Goal: Information Seeking & Learning: Learn about a topic

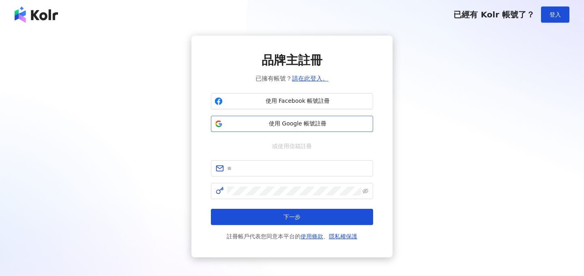
click at [299, 121] on span "使用 Google 帳號註冊" at bounding box center [298, 124] width 144 height 8
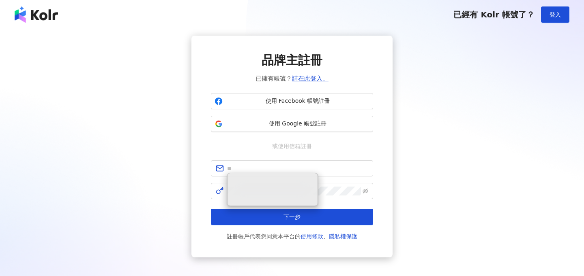
click at [437, 162] on div "品牌主註冊 已擁有帳號？ 請在此登入。 使用 Facebook 帳號註冊 使用 Google 帳號註冊 或使用信箱註冊 下一步 註冊帳戶代表您同意本平台的 使…" at bounding box center [292, 147] width 564 height 222
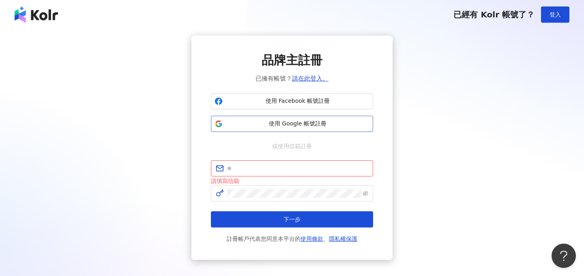
click at [321, 120] on span "使用 Google 帳號註冊" at bounding box center [298, 124] width 144 height 8
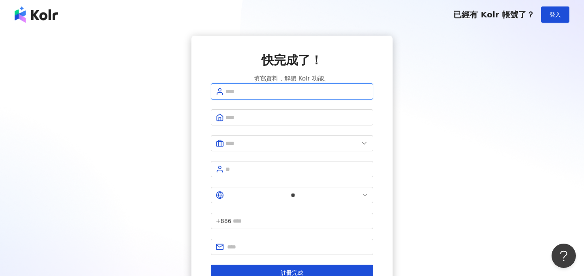
click at [320, 96] on input "text" at bounding box center [296, 91] width 143 height 9
type input "********"
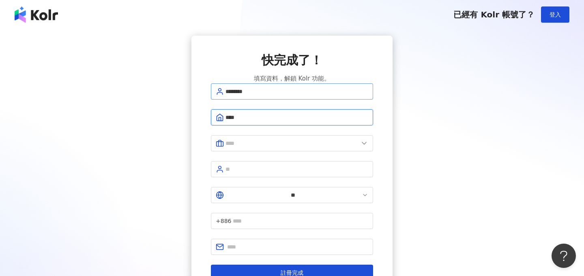
type input "****"
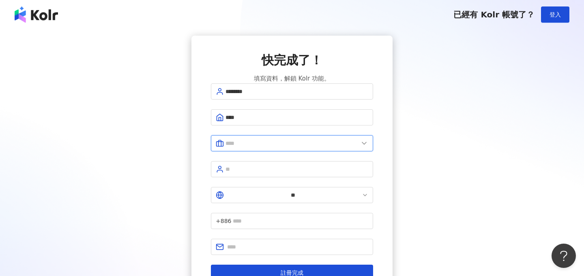
click at [295, 148] on input "text" at bounding box center [291, 143] width 133 height 9
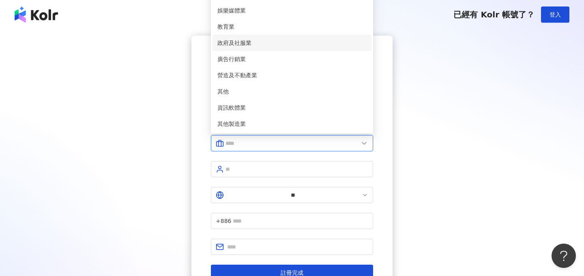
scroll to position [105, 0]
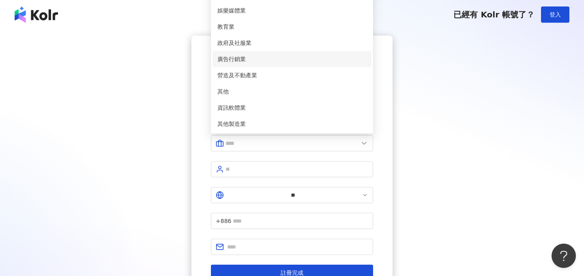
click at [271, 67] on li "廣告行銷業" at bounding box center [291, 59] width 159 height 16
type input "*****"
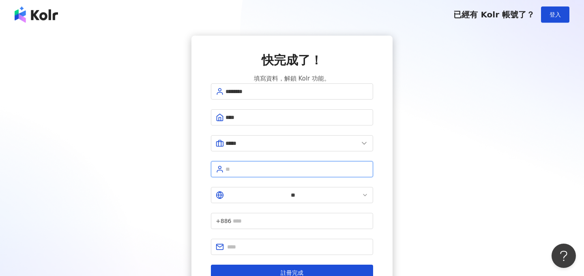
click at [256, 170] on input "text" at bounding box center [296, 169] width 143 height 9
type input "**"
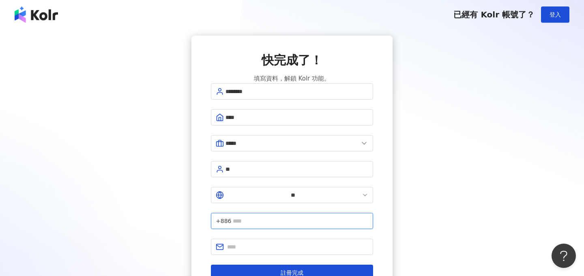
click at [278, 217] on input "text" at bounding box center [300, 221] width 135 height 9
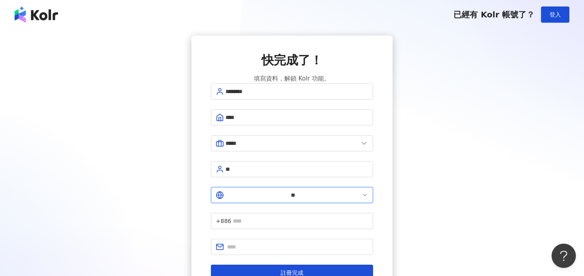
click at [236, 193] on input "**" at bounding box center [292, 195] width 135 height 9
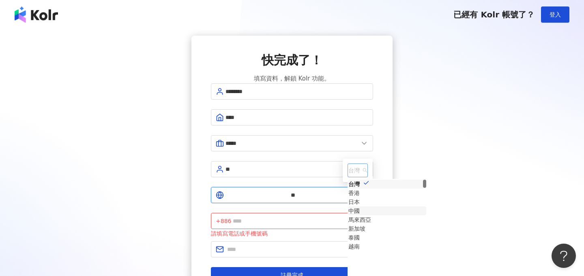
click at [348, 207] on div "中國" at bounding box center [353, 211] width 11 height 9
type input "**"
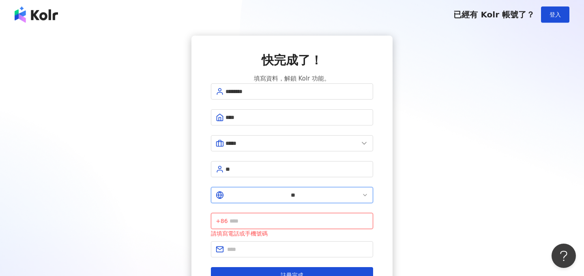
click at [285, 217] on input "text" at bounding box center [298, 221] width 139 height 9
type input "**********"
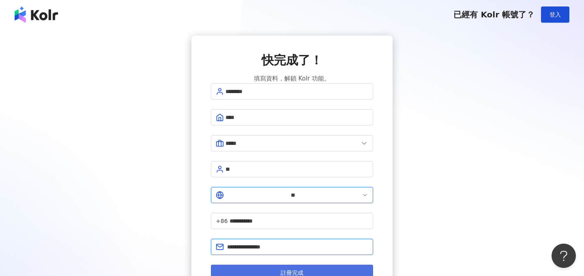
type input "**********"
click at [298, 270] on span "註冊完成" at bounding box center [292, 273] width 23 height 6
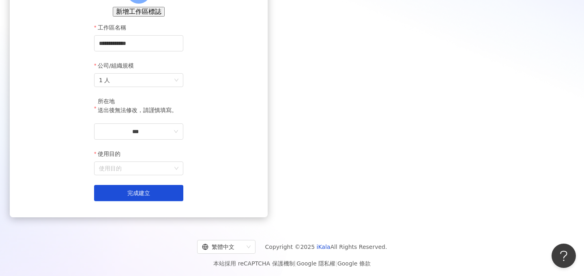
scroll to position [94, 0]
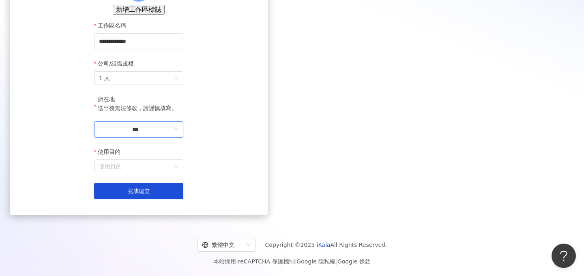
click at [172, 134] on input "***" at bounding box center [135, 129] width 73 height 9
click at [182, 114] on div "台灣" at bounding box center [175, 118] width 11 height 9
click at [183, 154] on form "**********" at bounding box center [138, 110] width 89 height 178
click at [172, 134] on input "**" at bounding box center [135, 129] width 73 height 9
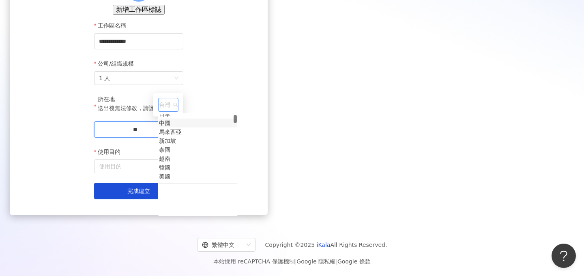
click at [176, 137] on div "新加坡" at bounding box center [167, 141] width 17 height 9
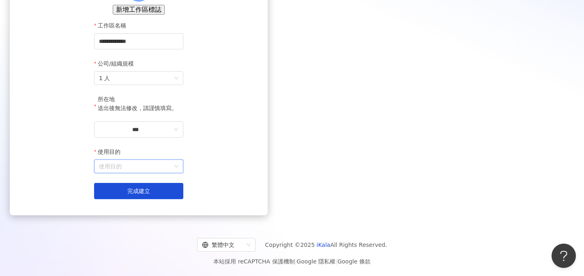
click at [178, 173] on input "使用目的" at bounding box center [138, 166] width 79 height 13
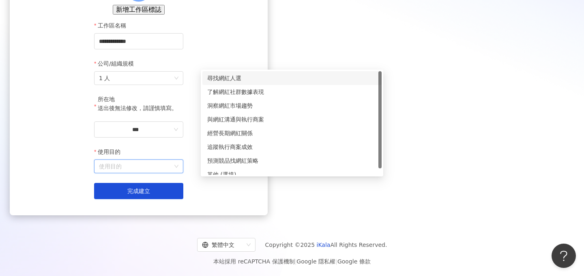
click at [267, 77] on div "尋找網紅人選" at bounding box center [291, 78] width 169 height 9
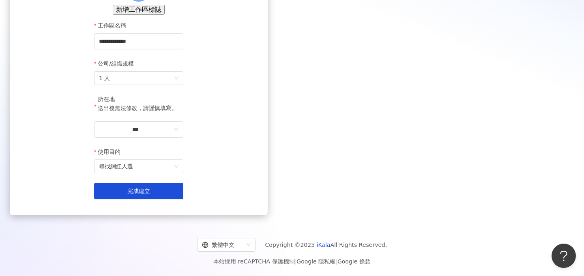
click at [183, 195] on form "**********" at bounding box center [138, 110] width 89 height 178
click at [183, 199] on button "完成建立" at bounding box center [138, 191] width 89 height 16
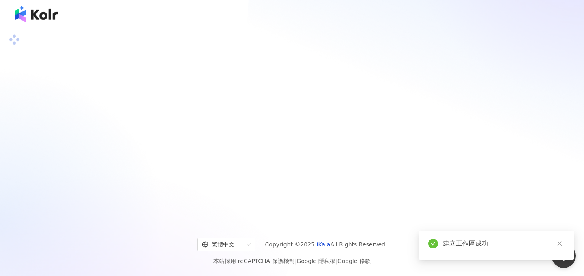
scroll to position [0, 0]
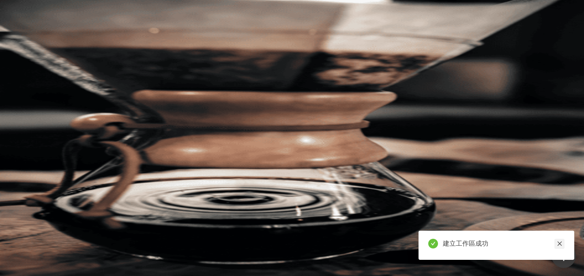
click at [559, 246] on icon "close" at bounding box center [560, 244] width 6 height 6
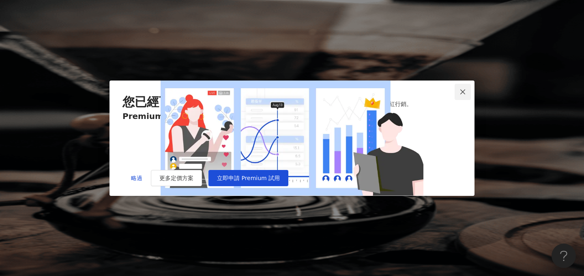
click at [462, 89] on icon "close" at bounding box center [462, 92] width 6 height 6
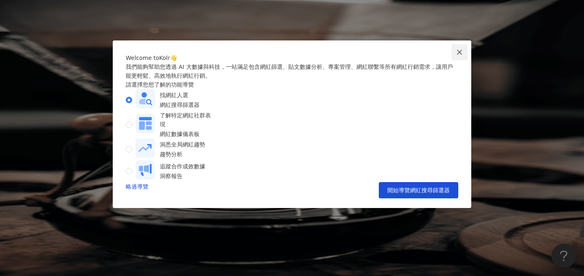
click at [462, 52] on icon "close" at bounding box center [459, 52] width 6 height 6
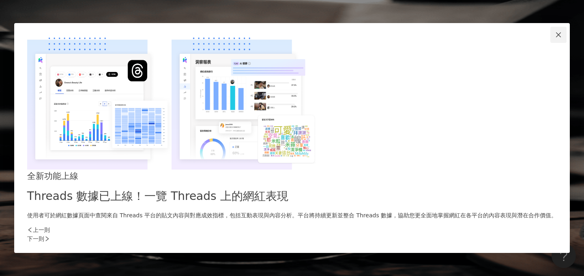
click at [555, 38] on icon "close" at bounding box center [558, 35] width 6 height 6
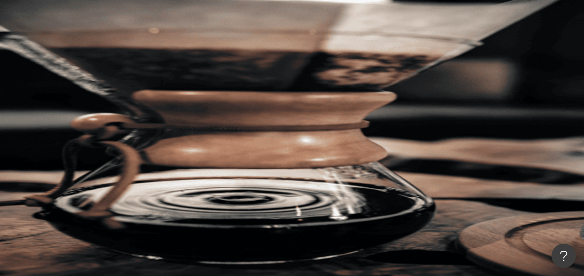
click at [125, 82] on icon "button" at bounding box center [122, 85] width 6 height 6
click at [451, 77] on div "類型 搜尋或選擇您想要的類型： 搜尋 藝術與娛樂 美妝時尚 氣候和環境 日常話題 教育與學習 家庭 財經 美食 命理占卜 遊戲 法政社會 生活風格 影視娛樂 …" at bounding box center [340, 135] width 488 height 116
click at [504, 54] on div "新加坡" at bounding box center [340, 57] width 488 height 6
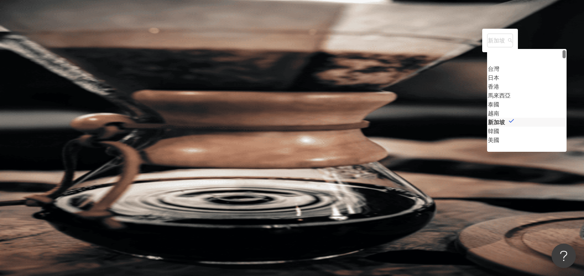
scroll to position [15, 0]
click at [488, 58] on div "台灣" at bounding box center [493, 53] width 11 height 9
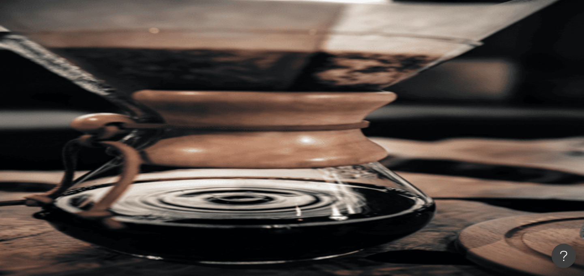
click at [499, 54] on div "台灣" at bounding box center [340, 57] width 488 height 6
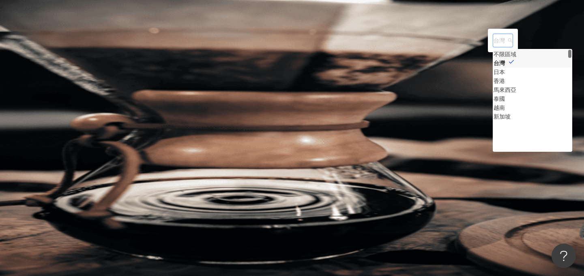
click at [493, 59] on div "不限區域" at bounding box center [504, 54] width 23 height 9
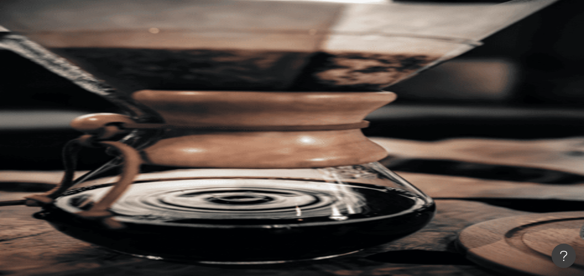
click at [576, 185] on div "button" at bounding box center [579, 188] width 7 height 7
click at [561, 165] on div "搜尋指引" at bounding box center [572, 168] width 23 height 6
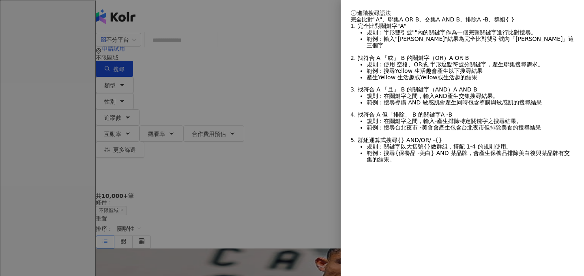
click at [285, 125] on div at bounding box center [292, 138] width 584 height 276
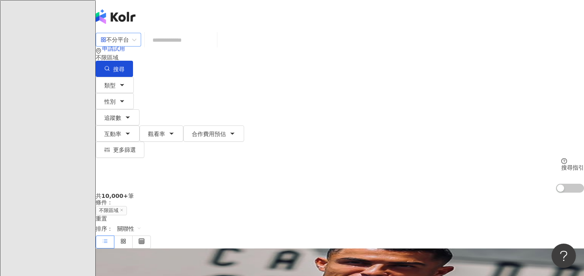
click at [129, 46] on div "不分平台" at bounding box center [115, 39] width 28 height 13
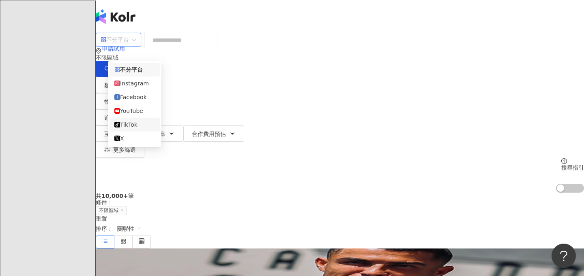
click at [144, 126] on div "TikTok" at bounding box center [134, 124] width 41 height 9
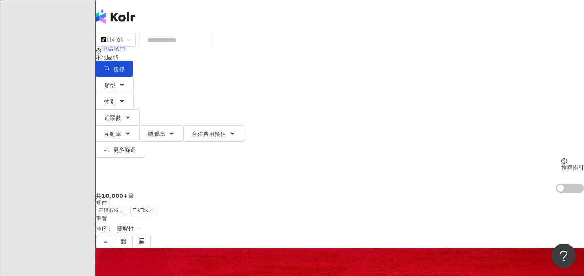
click at [124, 193] on span "10,000+" at bounding box center [114, 196] width 27 height 6
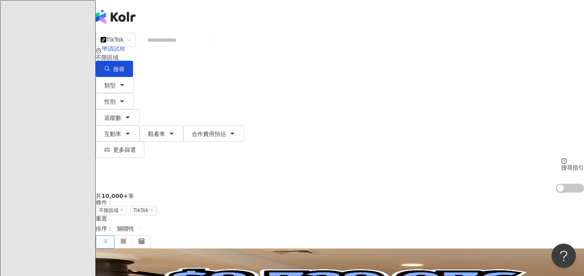
click at [140, 193] on div "共 10,000+ 筆" at bounding box center [340, 196] width 488 height 6
click at [134, 77] on button "類型" at bounding box center [115, 85] width 38 height 16
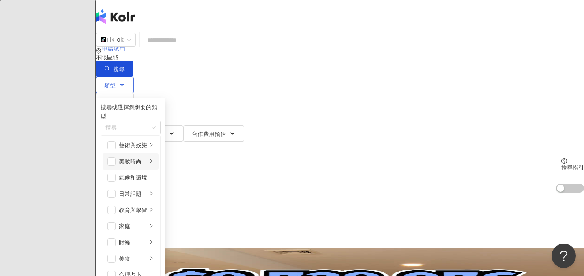
scroll to position [13, 0]
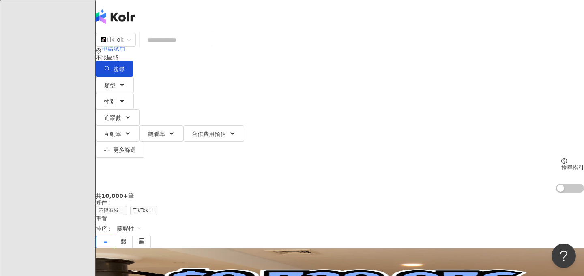
click at [232, 90] on div "類型 搜尋或選擇您想要的類型： 搜尋 藝術與娛樂 美妝時尚 氣候和環境 日常話題 教育與學習 家庭 財經 美食 命理占卜 遊戲 法政社會 生活風格 影視娛樂 …" at bounding box center [340, 135] width 488 height 116
click at [139, 109] on button "追蹤數" at bounding box center [118, 117] width 44 height 16
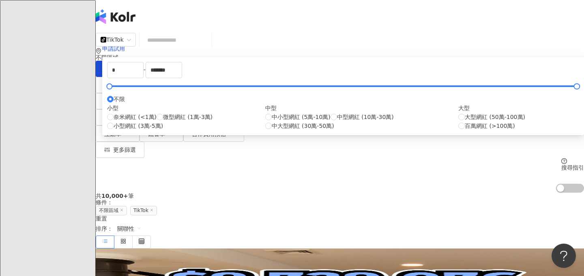
click at [363, 100] on div "* - ******* 不限 小型 奈米網紅 (<1萬) 微型網紅 (1萬-3萬) 小型網紅 (3萬-5萬) 中型 中小型網紅 (5萬-10萬) 中型網紅 (…" at bounding box center [343, 96] width 482 height 78
click at [330, 64] on div "TikTok 不限區域 搜尋 類型 性別 追蹤數 互動率 觀看率 合作費用預估 更多篩選 * - ******* 不限 小型 奈米網紅 (<1萬) 微型網紅 …" at bounding box center [340, 112] width 488 height 161
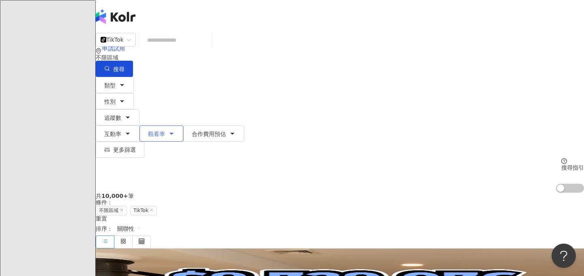
click at [175, 131] on icon "button" at bounding box center [171, 134] width 6 height 6
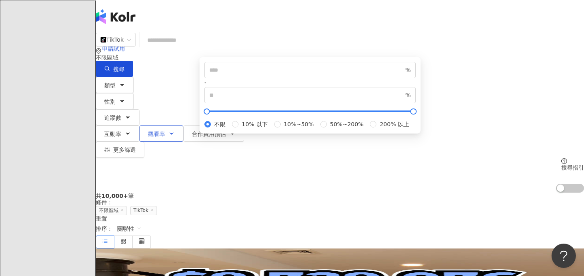
click at [175, 131] on icon "button" at bounding box center [171, 134] width 6 height 6
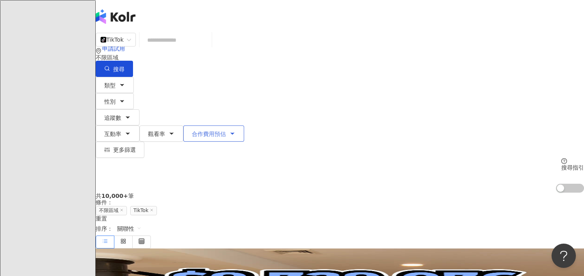
click at [226, 131] on span "合作費用預估" at bounding box center [209, 134] width 34 height 6
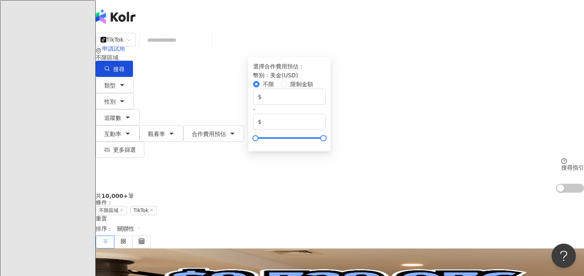
click at [291, 100] on div "TikTok 不限區域 搜尋 類型 性別 追蹤數 互動率 觀看率 合作費用預估 更多篩選 * - ******* 不限 小型 奈米網紅 (<1萬) 微型網紅 …" at bounding box center [340, 112] width 488 height 161
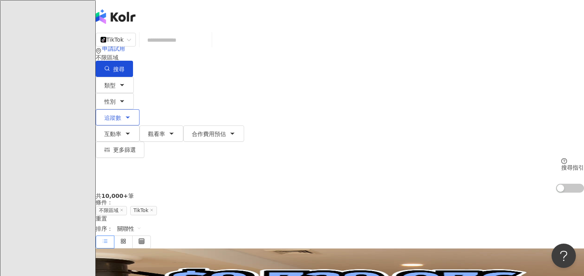
click at [139, 109] on button "追蹤數" at bounding box center [118, 117] width 44 height 16
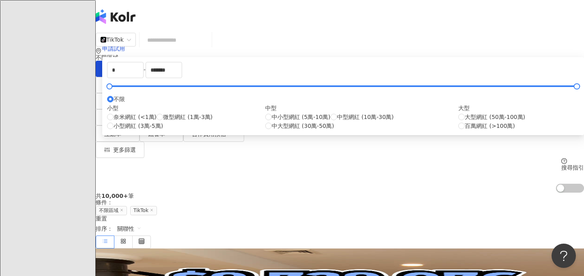
click at [160, 91] on div "類型 性別 追蹤數 互動率 觀看率 合作費用預估 更多篩選 * - ******* 不限 小型 奈米網紅 (<1萬) 微型網紅 (1萬-3萬) 小型網紅 (3…" at bounding box center [340, 135] width 488 height 116
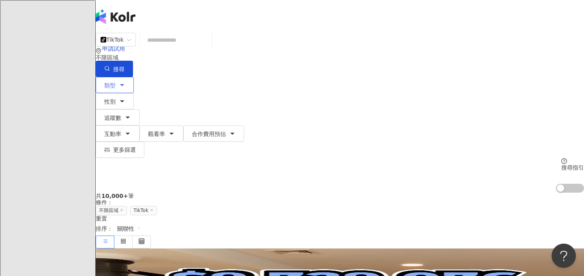
click at [131, 84] on button "類型" at bounding box center [115, 85] width 38 height 16
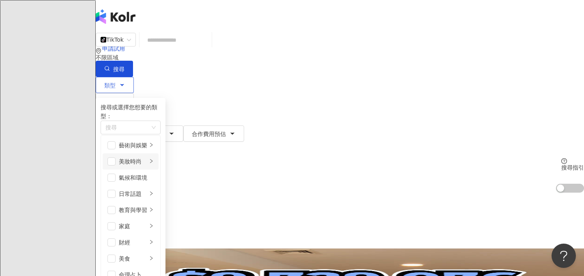
click at [147, 166] on div "美妝時尚" at bounding box center [133, 161] width 28 height 9
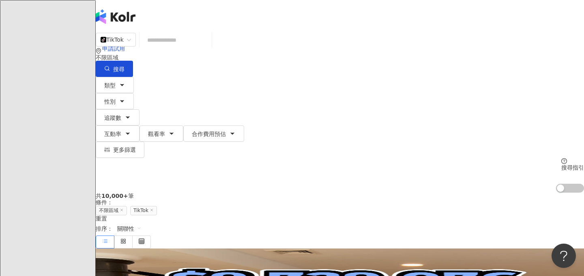
click at [418, 193] on div "共 10,000+ 筆 條件 ： 不限區域 TikTok 重置 排序： 關聯性" at bounding box center [340, 221] width 488 height 56
click at [496, 54] on div "不限區域" at bounding box center [340, 57] width 488 height 6
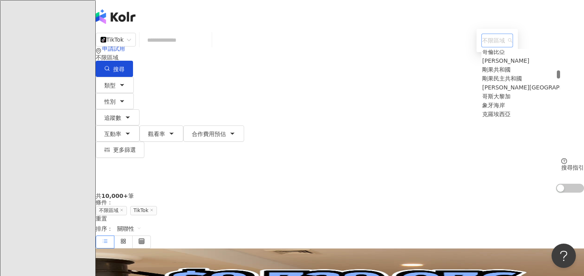
click at [482, 47] on span "不限區域" at bounding box center [497, 40] width 30 height 13
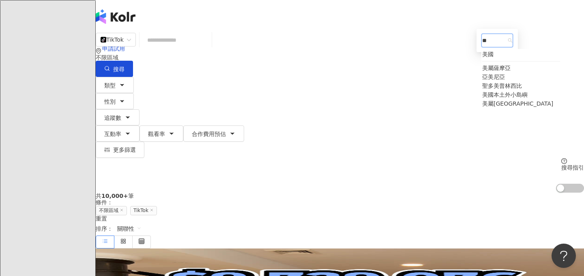
type input "*"
click at [482, 59] on div "美國" at bounding box center [487, 54] width 11 height 9
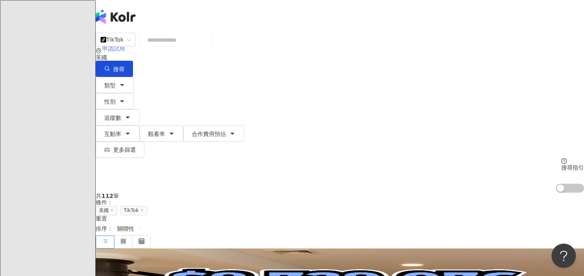
click at [448, 32] on div "申請試用" at bounding box center [340, 48] width 488 height 32
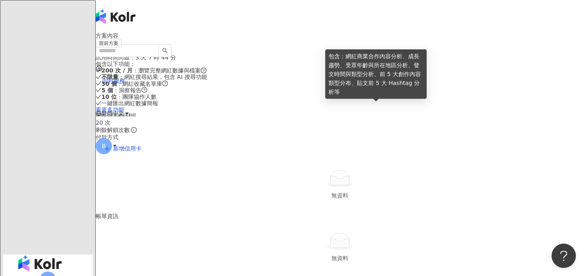
click at [206, 73] on icon "question-circle" at bounding box center [204, 71] width 6 height 6
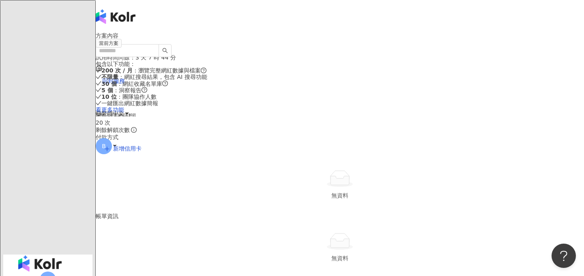
click at [207, 80] on span "不限量 ：網紅搜尋結果，包含 AI 搜尋功能" at bounding box center [154, 77] width 106 height 6
drag, startPoint x: 451, startPoint y: 117, endPoint x: 467, endPoint y: 117, distance: 15.8
click at [467, 117] on h6 "網紅社群數據檔案解鎖" at bounding box center [340, 115] width 488 height 4
click at [125, 78] on span "回到服務" at bounding box center [113, 81] width 23 height 6
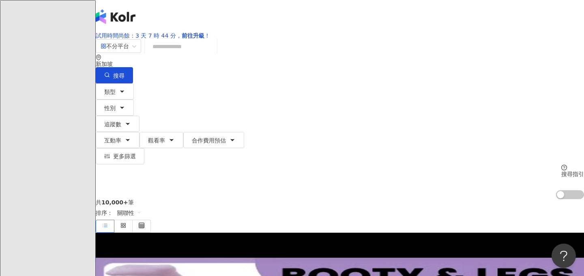
click at [503, 64] on div "新加坡" at bounding box center [340, 64] width 488 height 6
click at [129, 53] on div "不分平台" at bounding box center [115, 46] width 28 height 13
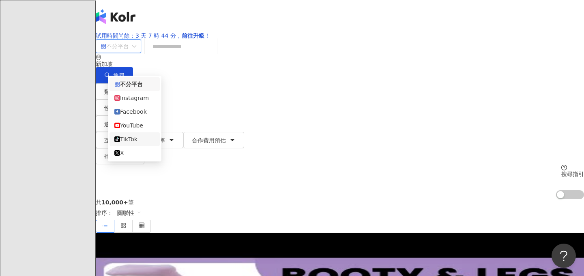
click at [146, 144] on div "TikTok" at bounding box center [134, 139] width 41 height 9
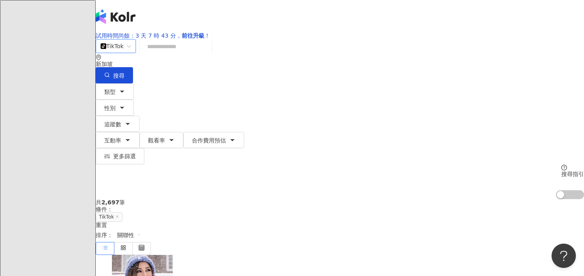
click at [500, 61] on div "新加坡" at bounding box center [340, 64] width 488 height 6
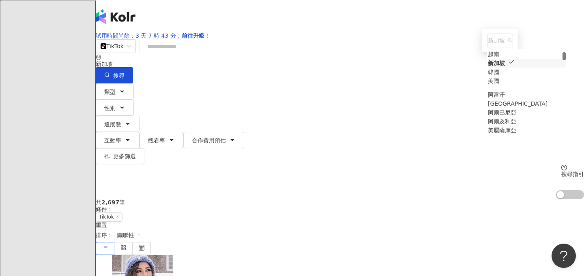
scroll to position [112, 0]
click at [488, 66] on div "美國" at bounding box center [493, 62] width 11 height 9
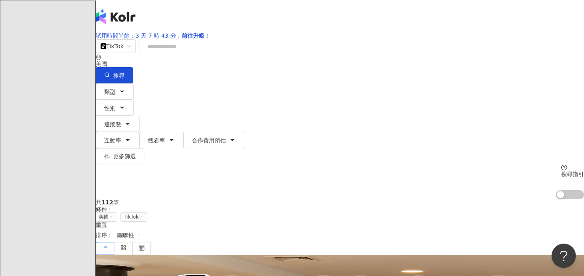
click at [319, 199] on div "共 112 筆 條件 ： 美國 TikTok 重置 排序： 關聯性" at bounding box center [340, 227] width 488 height 56
click at [131, 53] on span "TikTok" at bounding box center [116, 46] width 30 height 13
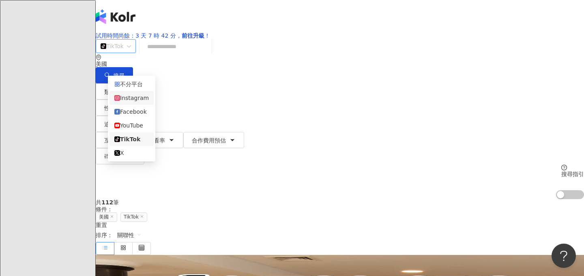
click at [147, 101] on div "Instagram" at bounding box center [131, 98] width 34 height 9
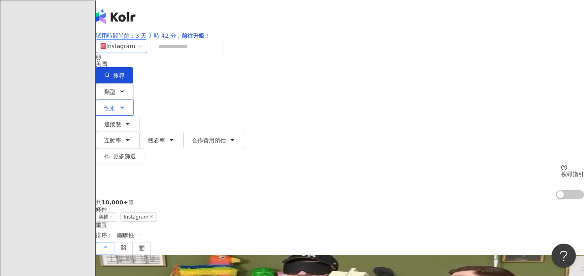
click at [125, 105] on icon "button" at bounding box center [122, 108] width 6 height 6
click at [132, 71] on span "男" at bounding box center [126, 66] width 12 height 9
click at [130, 114] on div "Instagram 美國 搜尋 類型 性別 追蹤數 互動率 觀看率 合作費用預估 更多篩選 不限 女 男 其他 搜尋指引 AI 開啟 AI 關閉" at bounding box center [340, 119] width 488 height 161
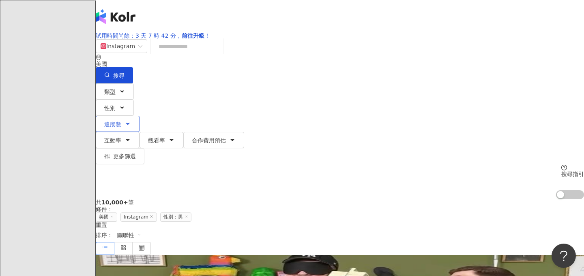
click at [121, 121] on span "追蹤數" at bounding box center [112, 124] width 17 height 6
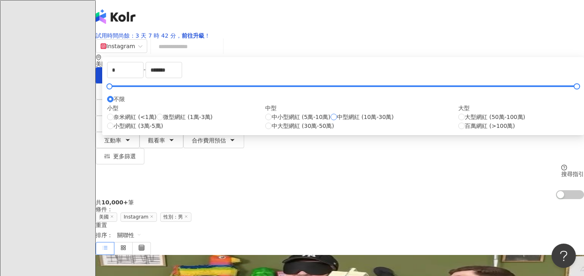
click at [337, 122] on span "中型網紅 (10萬-30萬)" at bounding box center [365, 117] width 57 height 9
type input "******"
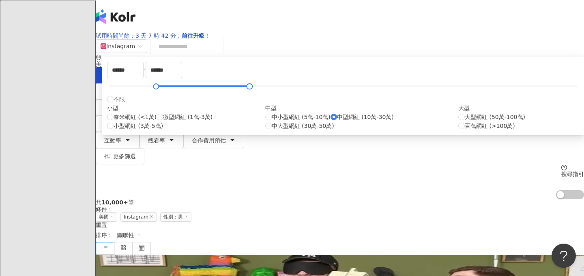
click at [166, 117] on div "Instagram 美國 搜尋 類型 性別 追蹤數 互動率 觀看率 合作費用預估 更多篩選 不限 女 男 其他 ****** - ****** 不限 小型 奈…" at bounding box center [340, 119] width 488 height 161
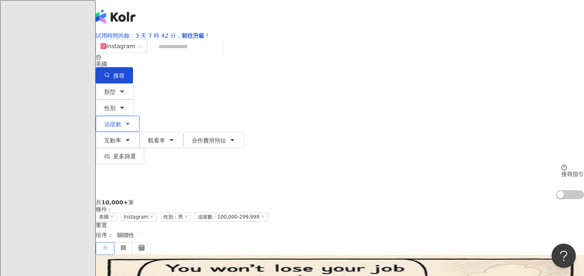
click at [121, 121] on span "追蹤數" at bounding box center [112, 124] width 17 height 6
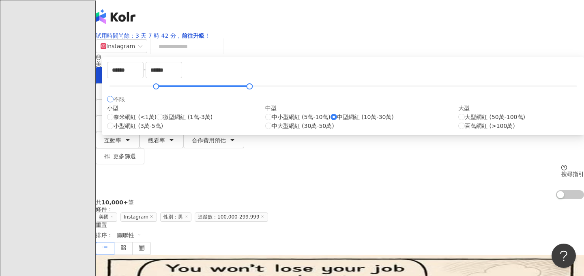
click at [125, 104] on span "不限" at bounding box center [119, 99] width 11 height 9
type input "*"
type input "*******"
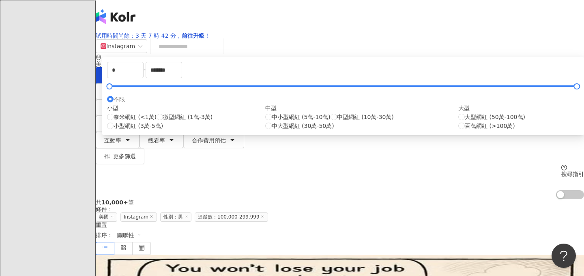
click at [170, 117] on div "Instagram 美國 搜尋 類型 性別 追蹤數 互動率 觀看率 合作費用預估 更多篩選 不限 女 男 其他 * - ******* 不限 小型 奈米網紅 …" at bounding box center [340, 119] width 488 height 161
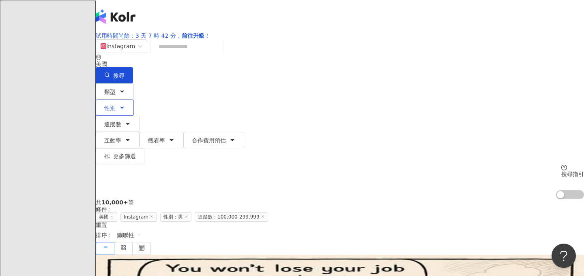
click at [134, 100] on button "性別" at bounding box center [115, 108] width 38 height 16
click at [88, 71] on span "不限" at bounding box center [80, 66] width 18 height 9
click at [126, 118] on div "Instagram 美國 搜尋 類型 性別 追蹤數 互動率 觀看率 合作費用預估 更多篩選 不限 女 男 其他 * - ******* 不限 小型 奈米網紅 …" at bounding box center [340, 119] width 488 height 161
click at [142, 53] on span "Instagram" at bounding box center [122, 46] width 42 height 13
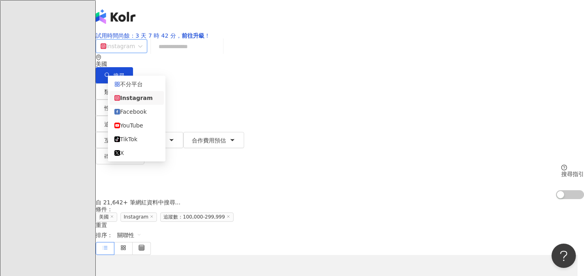
click at [196, 199] on div "自 21,642+ 筆網紅資料中搜尋... 條件 ： 美國 Instagram 追蹤數：100,000-299,999 重置 排序： 關聯性" at bounding box center [340, 227] width 488 height 56
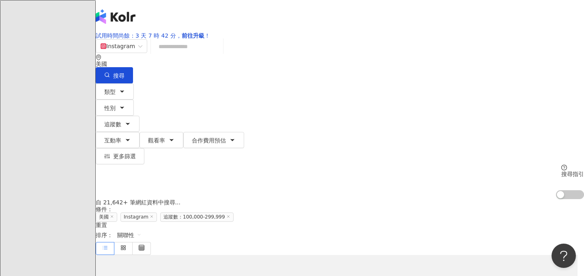
click at [230, 215] on icon at bounding box center [228, 217] width 4 height 4
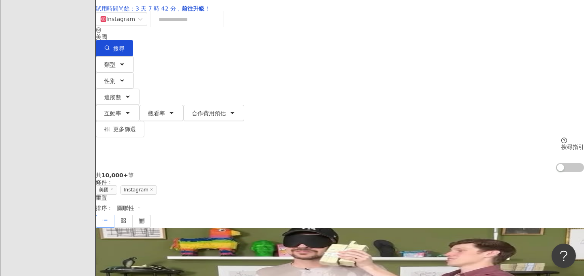
scroll to position [28, 0]
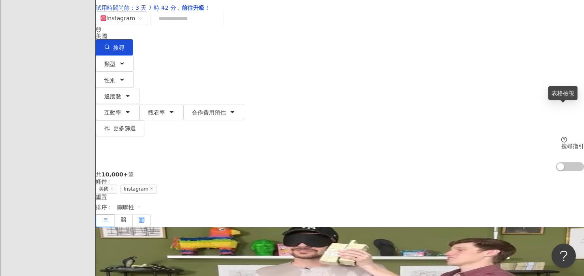
click at [144, 217] on icon at bounding box center [142, 220] width 6 height 6
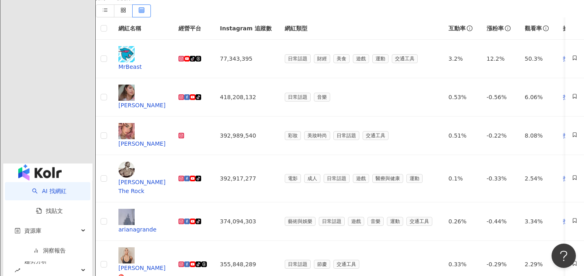
scroll to position [0, 0]
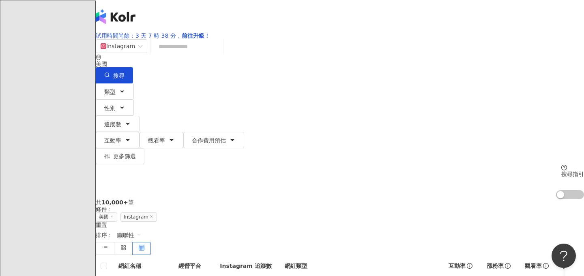
click at [142, 53] on span "Instagram" at bounding box center [122, 46] width 42 height 13
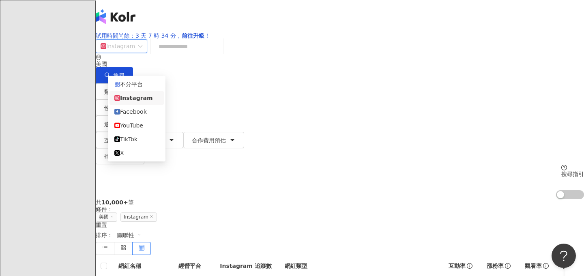
click at [142, 53] on span "Instagram" at bounding box center [122, 46] width 42 height 13
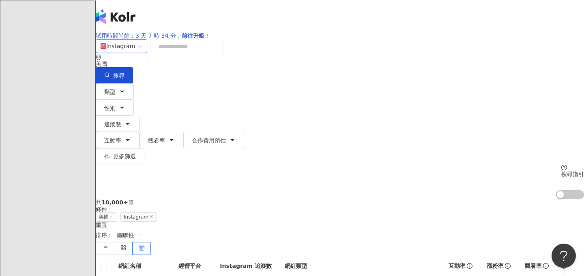
click at [502, 62] on div "美國" at bounding box center [340, 64] width 488 height 6
click at [493, 76] on div "泰國" at bounding box center [498, 71] width 11 height 9
click at [424, 199] on div "共 10,000+ 筆 條件 ： 美國 Instagram 重置 排序： 關聯性" at bounding box center [340, 227] width 488 height 56
click at [459, 199] on div "共 10,000+ 筆 條件 ： 美國 Instagram 重置 排序： 關聯性" at bounding box center [340, 227] width 488 height 56
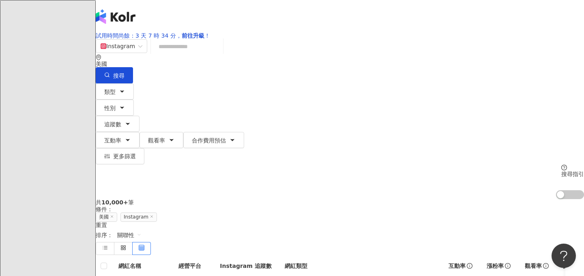
click at [495, 64] on div "美國" at bounding box center [340, 60] width 488 height 13
click at [493, 85] on div "越南" at bounding box center [498, 80] width 11 height 9
click at [504, 57] on div "美國" at bounding box center [340, 60] width 488 height 13
click at [493, 76] on div "泰國" at bounding box center [498, 71] width 11 height 9
click at [544, 48] on div "Instagram 美國 搜尋 類型 性別 追蹤數 互動率 觀看率 合作費用預估 更多篩選 不限 女 男 其他 * - ******* 不限 小型 奈米網紅 …" at bounding box center [340, 119] width 488 height 161
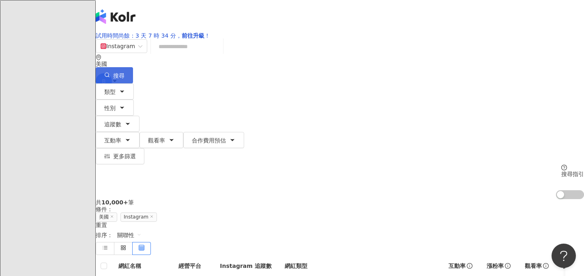
click at [133, 71] on button "搜尋" at bounding box center [114, 75] width 37 height 16
click at [114, 215] on icon at bounding box center [112, 217] width 4 height 4
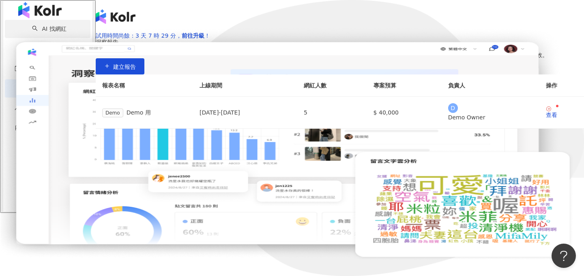
click at [34, 32] on link "AI 找網紅" at bounding box center [49, 29] width 34 height 6
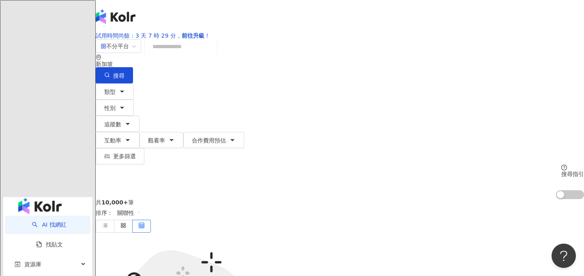
scroll to position [49, 0]
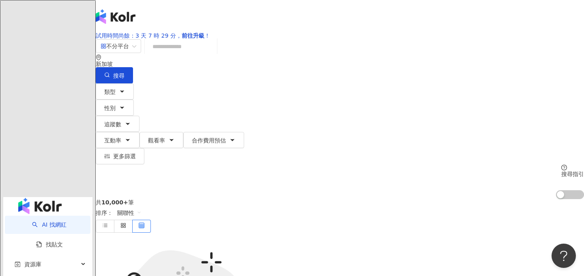
click at [106, 77] on span "B" at bounding box center [104, 81] width 4 height 9
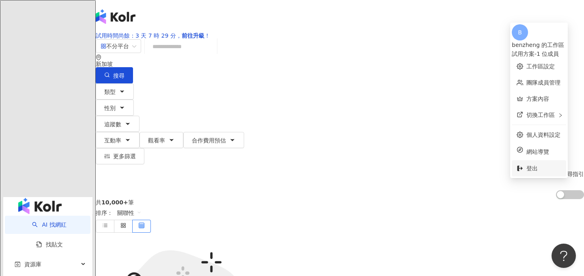
click at [526, 164] on span "登出" at bounding box center [543, 168] width 35 height 9
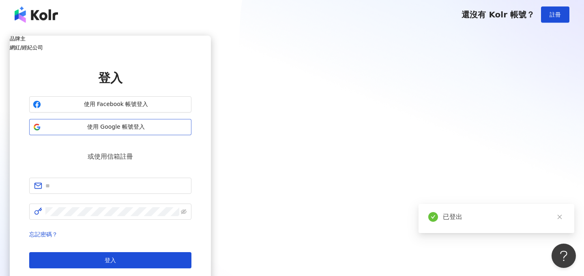
click at [188, 131] on span "使用 Google 帳號登入" at bounding box center [116, 127] width 144 height 8
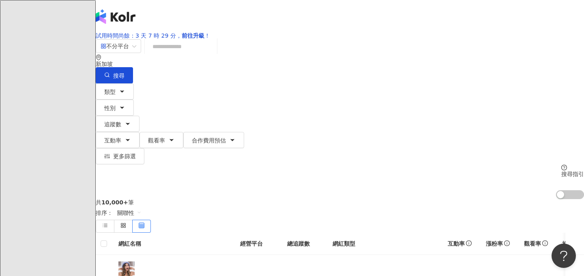
click at [507, 67] on div "新加坡" at bounding box center [340, 60] width 488 height 13
click at [488, 94] on div "泰國" at bounding box center [493, 89] width 11 height 9
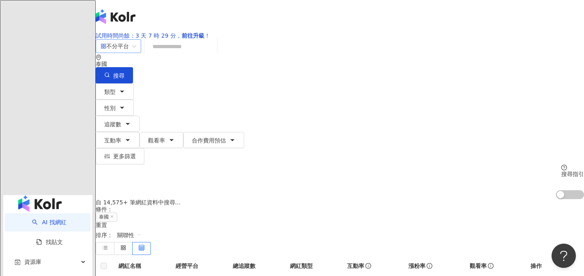
click at [129, 53] on div "不分平台" at bounding box center [115, 46] width 28 height 13
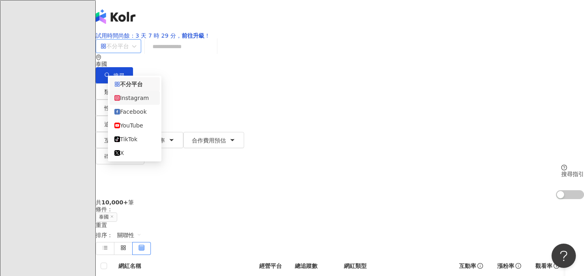
click at [146, 103] on div "Instagram" at bounding box center [134, 98] width 41 height 9
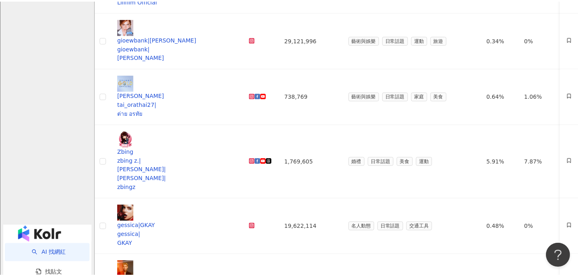
scroll to position [307, 0]
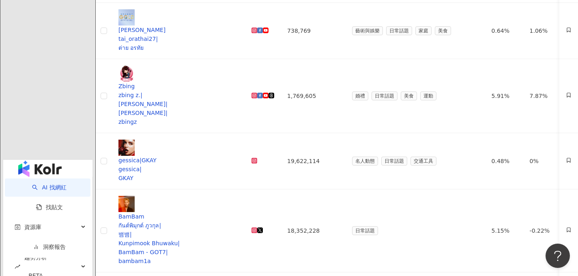
scroll to position [0, 0]
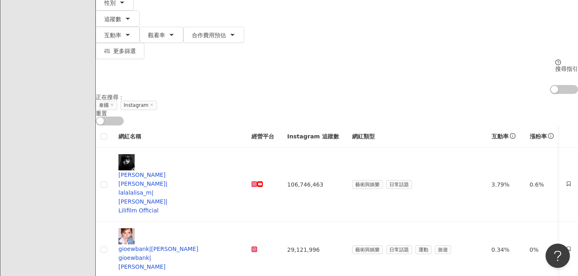
scroll to position [107, 0]
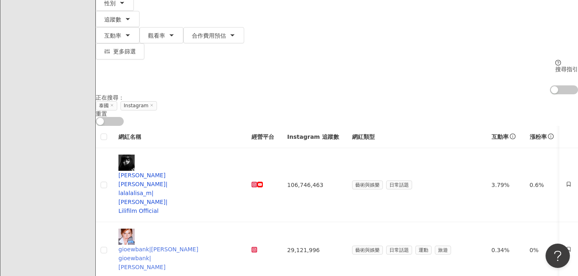
scroll to position [0, 0]
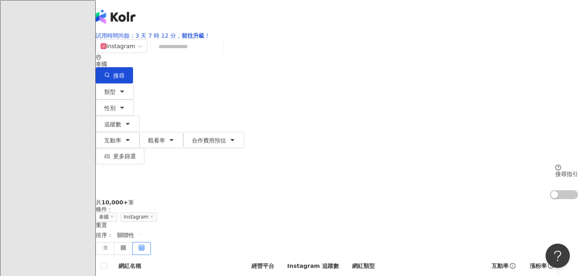
click at [114, 215] on icon at bounding box center [112, 217] width 4 height 4
click at [493, 62] on div "泰國" at bounding box center [337, 64] width 482 height 6
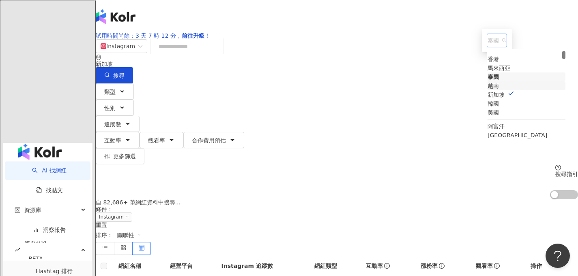
scroll to position [55, 0]
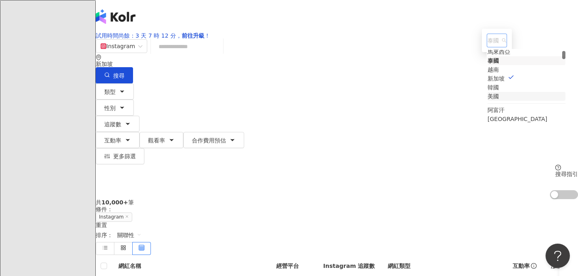
click at [487, 101] on div "美國" at bounding box center [492, 96] width 11 height 9
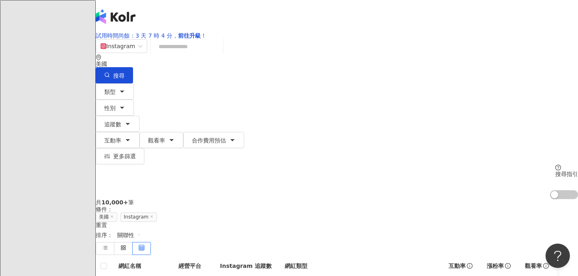
click at [220, 54] on input "search" at bounding box center [187, 46] width 66 height 15
click at [551, 191] on div "button" at bounding box center [554, 194] width 7 height 7
click at [555, 171] on div "搜尋指引" at bounding box center [566, 174] width 23 height 6
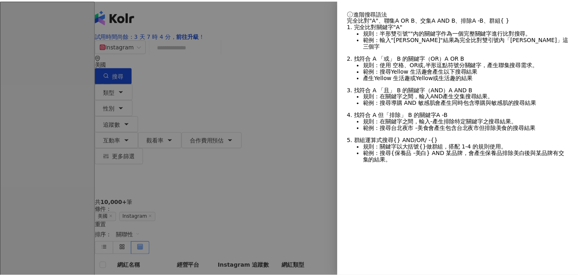
scroll to position [5, 0]
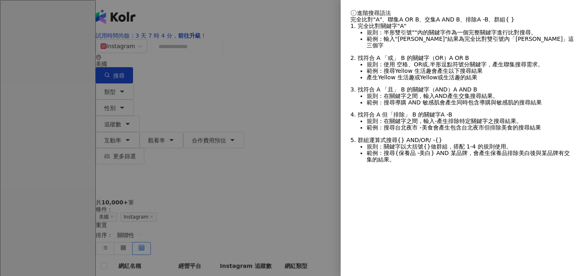
click at [247, 57] on div at bounding box center [292, 138] width 584 height 276
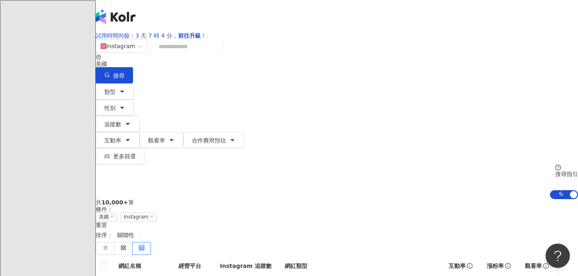
click at [220, 54] on input "search" at bounding box center [187, 46] width 66 height 15
click at [550, 191] on span "AI 開啟 AI 關閉" at bounding box center [564, 195] width 28 height 9
click at [219, 54] on input "search" at bounding box center [187, 46] width 66 height 15
type input "**********"
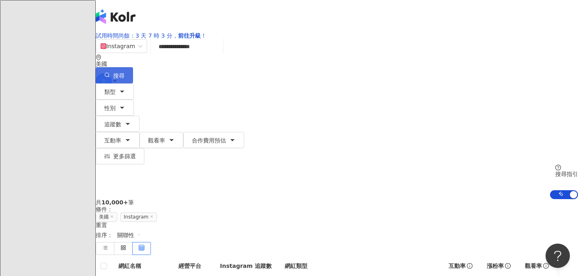
click at [133, 67] on button "搜尋" at bounding box center [114, 75] width 37 height 16
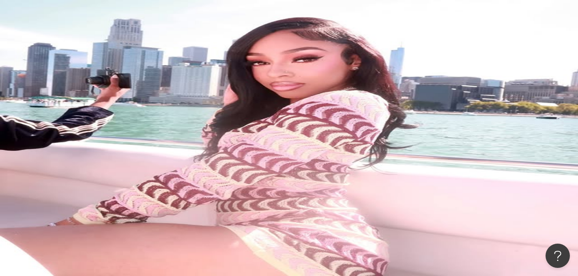
scroll to position [88, 0]
drag, startPoint x: 117, startPoint y: 162, endPoint x: 227, endPoint y: 229, distance: 128.8
click at [227, 229] on div "• Jam♡ : Known for sharing a love for clip-ins, this influencer focuses on life…" at bounding box center [337, 236] width 482 height 46
copy div "• Jam♡ : Known for sharing a love for clip-ins, this influencer focuses on life…"
click at [299, 113] on div "**********" at bounding box center [337, 119] width 482 height 161
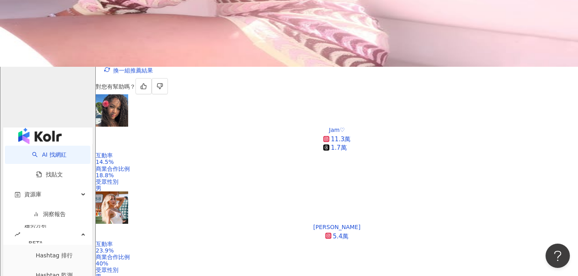
scroll to position [182, 0]
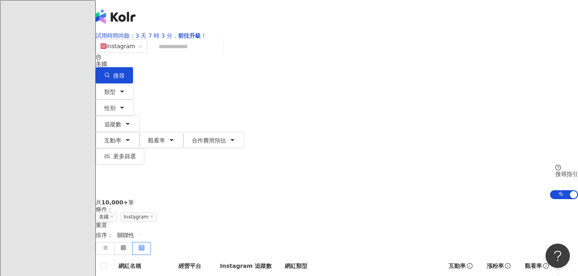
click at [220, 54] on input "search" at bounding box center [187, 46] width 66 height 15
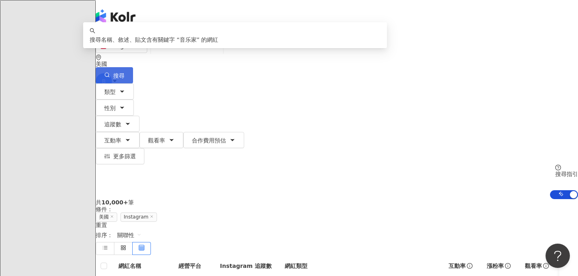
click at [133, 67] on button "搜尋" at bounding box center [114, 75] width 37 height 16
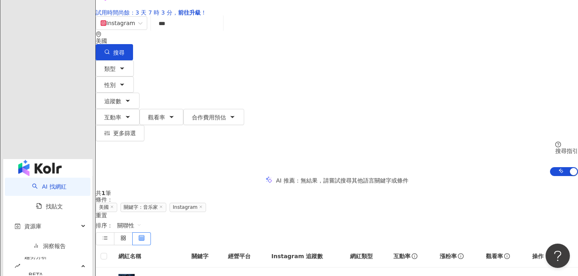
scroll to position [5, 0]
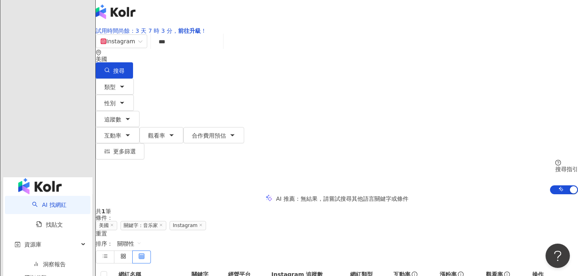
click at [220, 49] on input "***" at bounding box center [187, 41] width 66 height 15
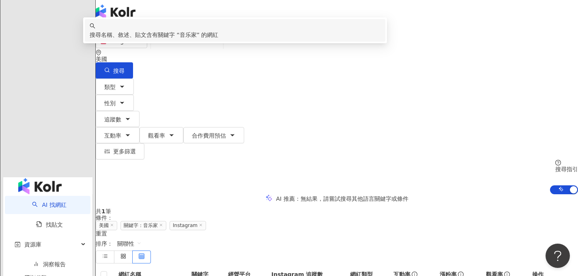
click at [202, 49] on input "***" at bounding box center [187, 41] width 66 height 15
paste input "*****"
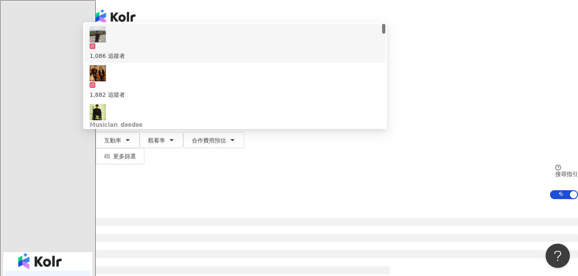
type input "********"
click at [254, 43] on div "Instagram musician ******** 美國 搜尋 84a852c4-7b52-4597-bbdc-86651fcc6bbd 42bb4327…" at bounding box center [337, 119] width 482 height 161
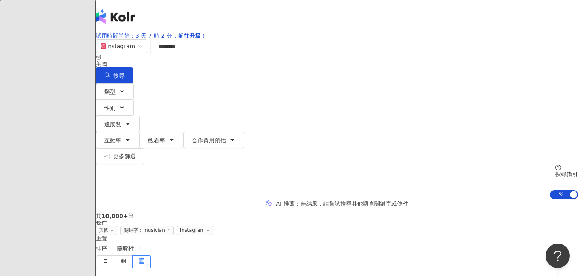
click at [400, 109] on div "類型 性別 追蹤數 互動率 觀看率 合作費用預估 更多篩選 搜尋指引 AI 開啟 AI 關閉" at bounding box center [337, 142] width 482 height 116
click at [382, 201] on span "無結果，請嘗試搜尋其他語言關鍵字或條件" at bounding box center [354, 204] width 108 height 6
click at [408, 201] on div "AI 推薦 ： 無結果，請嘗試搜尋其他語言關鍵字或條件" at bounding box center [342, 204] width 132 height 6
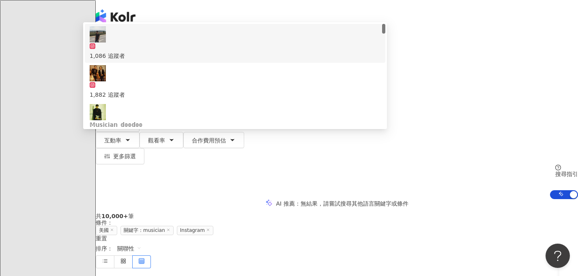
drag, startPoint x: 218, startPoint y: 60, endPoint x: 159, endPoint y: 57, distance: 59.3
click at [159, 57] on div "Instagram ******** 美國 搜尋 84a852c4-7b52-4597-bbdc-86651fcc6bbd 42bb4327-64fd-4f3…" at bounding box center [337, 61] width 482 height 45
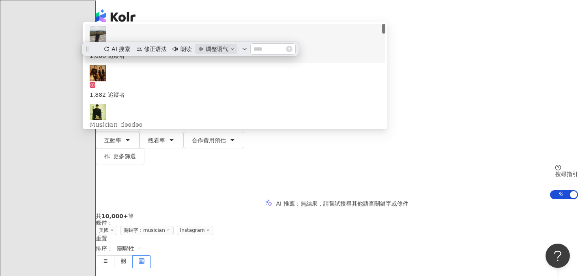
click at [228, 45] on span "调整语气" at bounding box center [217, 49] width 23 height 9
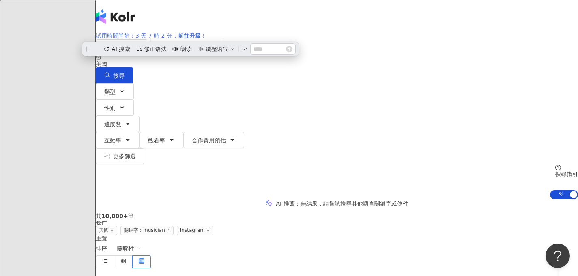
click at [206, 37] on link "試用時間尚餘：3 天 7 時 2 分， 前往升級 ！" at bounding box center [151, 35] width 111 height 6
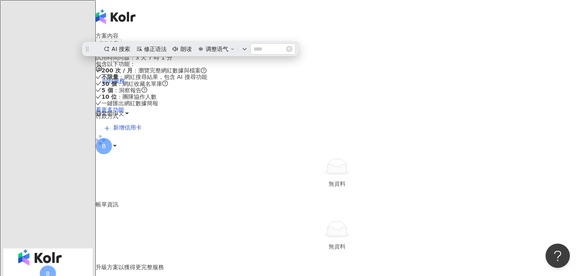
click at [355, 82] on div "當前方案 試用方案 試用時間尚餘：3 天 7 時 1 分 包含以下功能 ： 200 次 / 月 ：瀏覽完整網紅數據與檔案 不限量 ：網紅搜尋結果，包含 AI …" at bounding box center [337, 76] width 482 height 74
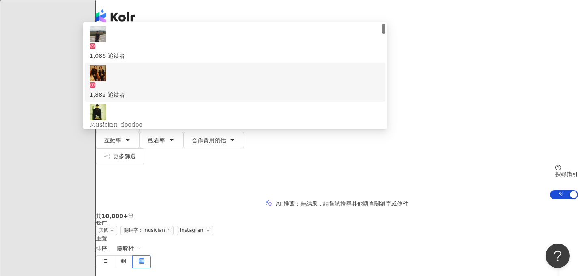
click at [97, 199] on div "AI 推薦 ： 無結果，請嘗試搜尋其他語言關鍵字或條件" at bounding box center [337, 203] width 482 height 9
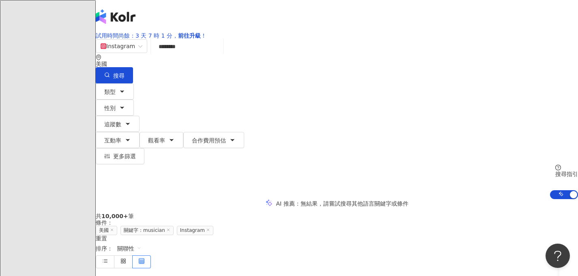
click at [220, 54] on input "********" at bounding box center [187, 46] width 66 height 15
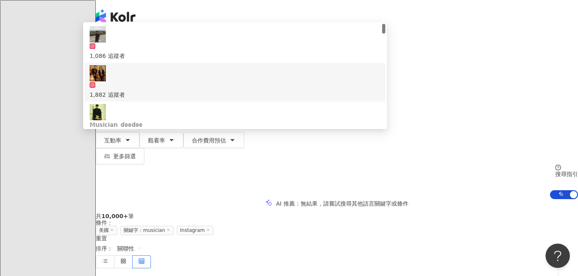
paste input "**"
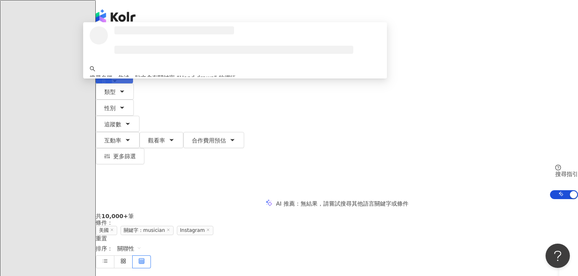
type input "**********"
click at [110, 72] on icon "button" at bounding box center [107, 75] width 6 height 6
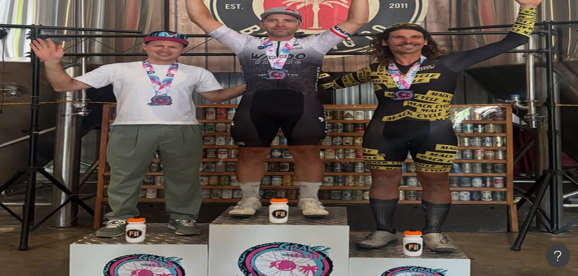
scroll to position [0, 205]
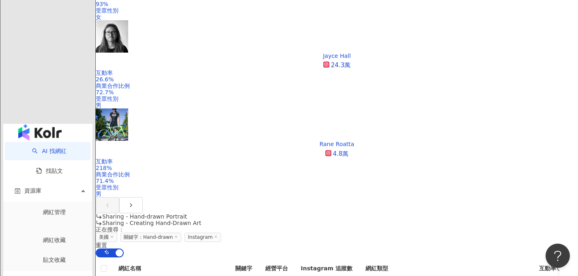
scroll to position [269, 0]
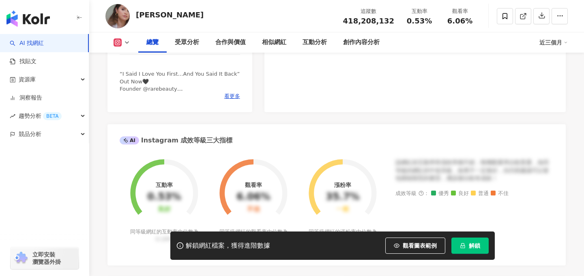
scroll to position [308, 0]
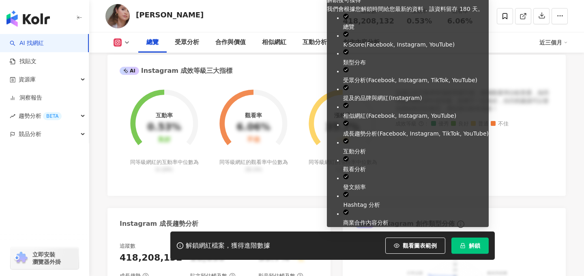
click at [457, 246] on button "解鎖" at bounding box center [469, 246] width 37 height 16
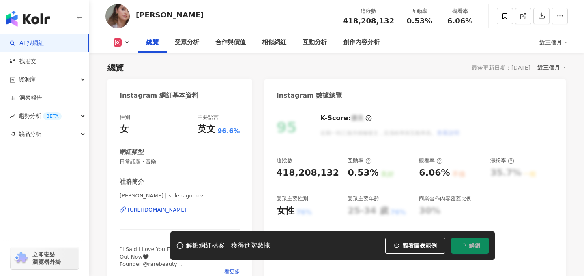
scroll to position [0, 0]
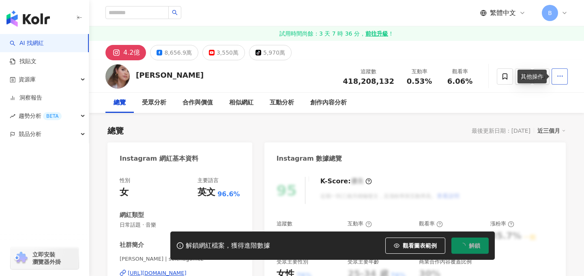
click at [565, 75] on button "button" at bounding box center [559, 77] width 16 height 16
click at [435, 129] on div "總覽 最後更新日期：2025/8/16 近三個月" at bounding box center [336, 130] width 458 height 11
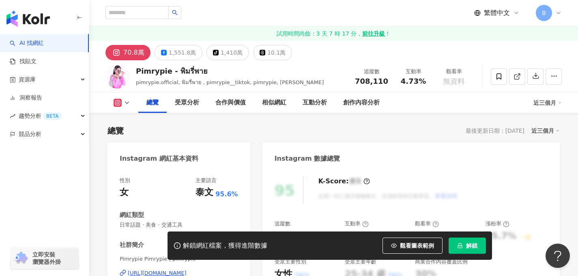
scroll to position [371, 0]
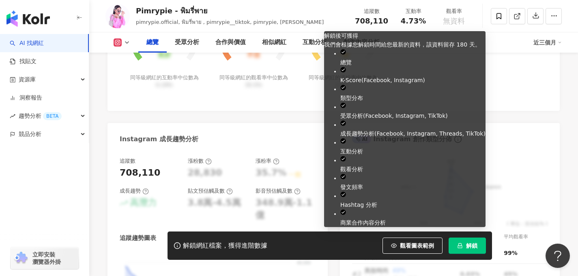
click at [465, 248] on button "解鎖" at bounding box center [466, 246] width 37 height 16
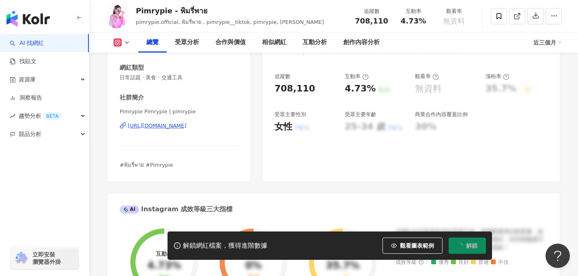
scroll to position [0, 0]
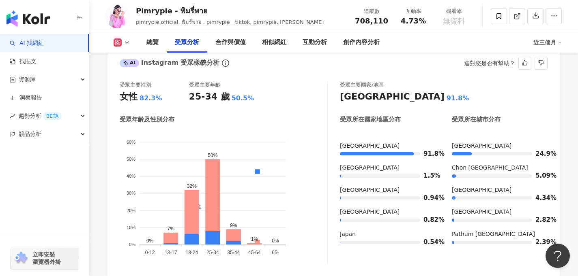
scroll to position [733, 0]
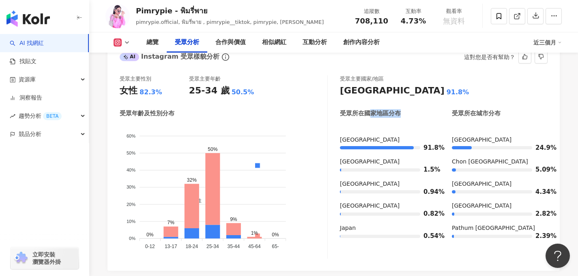
drag, startPoint x: 369, startPoint y: 112, endPoint x: 405, endPoint y: 113, distance: 35.7
click at [405, 113] on div "受眾所在國家地區分布" at bounding box center [388, 113] width 96 height 9
click at [379, 110] on div "受眾所在國家地區分布" at bounding box center [370, 113] width 61 height 9
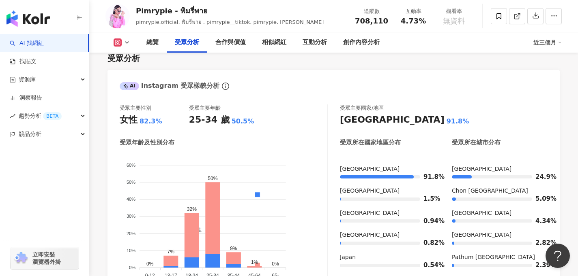
scroll to position [897, 0]
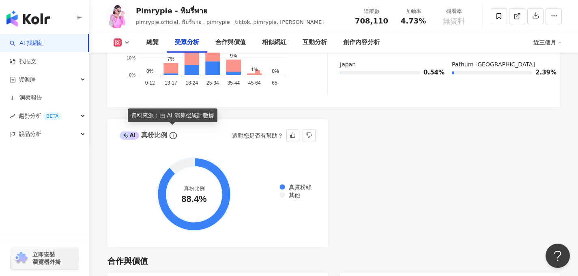
click at [172, 133] on icon "info-circle" at bounding box center [172, 135] width 7 height 7
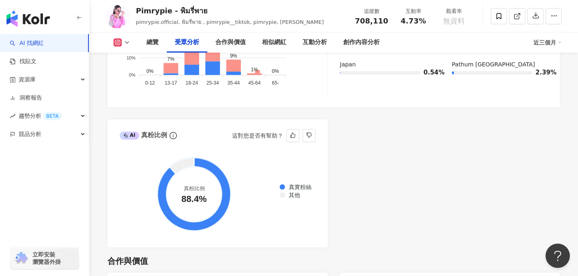
click at [129, 132] on div "AI" at bounding box center [129, 136] width 19 height 8
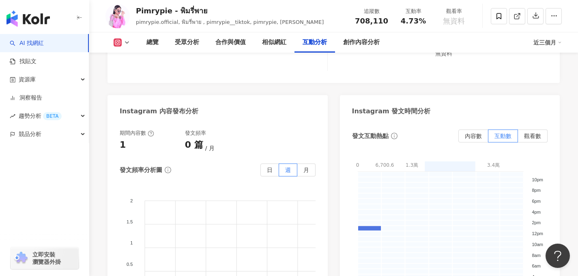
scroll to position [2019, 0]
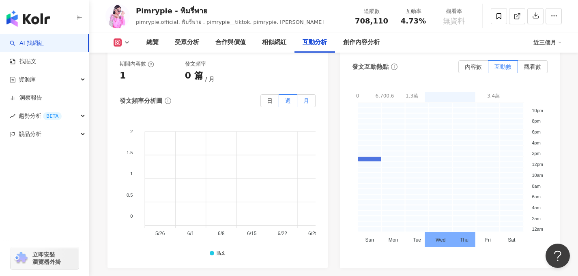
click at [306, 94] on label "月" at bounding box center [306, 100] width 18 height 13
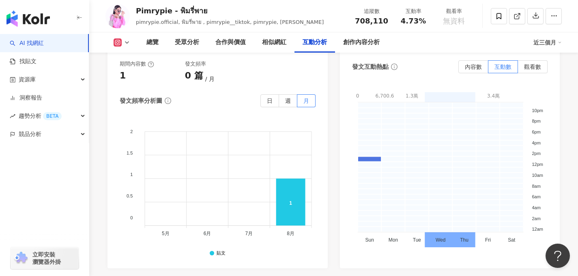
click at [245, 185] on foreignobject at bounding box center [226, 181] width 180 height 122
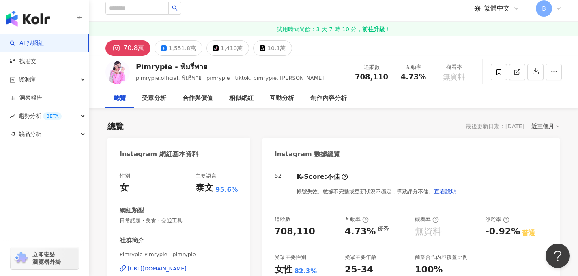
scroll to position [0, 0]
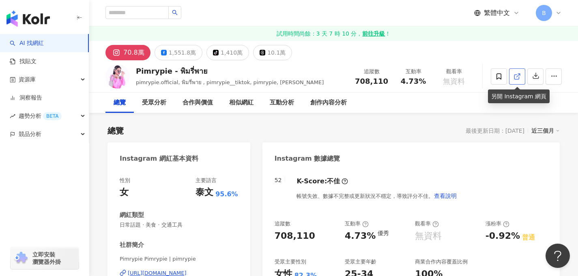
click at [514, 79] on icon at bounding box center [516, 77] width 4 height 4
click at [555, 79] on icon "button" at bounding box center [553, 76] width 7 height 7
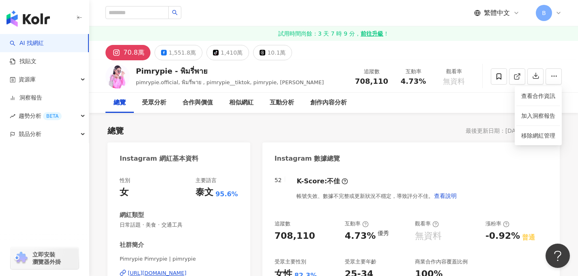
click at [468, 111] on div "總覽 受眾分析 合作與價值 相似網紅 互動分析 創作內容分析" at bounding box center [333, 103] width 456 height 20
click at [174, 53] on div "1,551.8萬" at bounding box center [182, 52] width 27 height 11
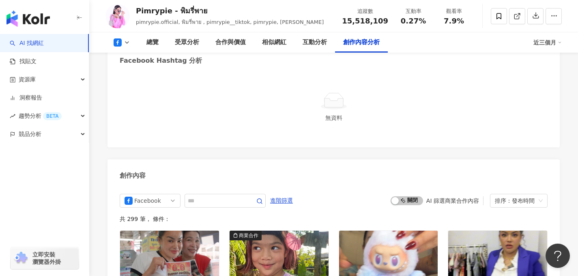
scroll to position [2176, 0]
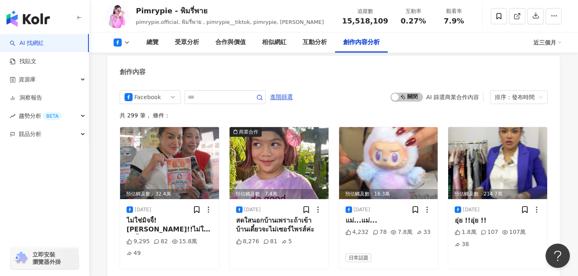
click at [451, 94] on div "AI 篩選商業合作內容" at bounding box center [452, 97] width 53 height 6
click at [417, 93] on span "啟動 關閉" at bounding box center [406, 97] width 32 height 9
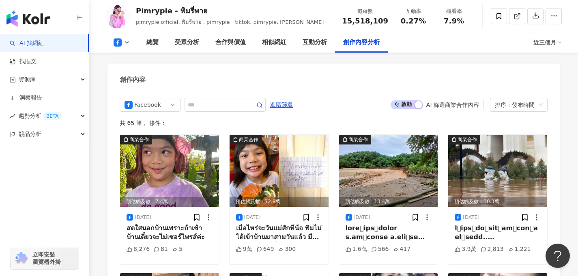
click at [339, 98] on div "Facebook 進階篩選 啟動 關閉 AI 篩選商業合作內容 排序：發布時間" at bounding box center [334, 105] width 428 height 14
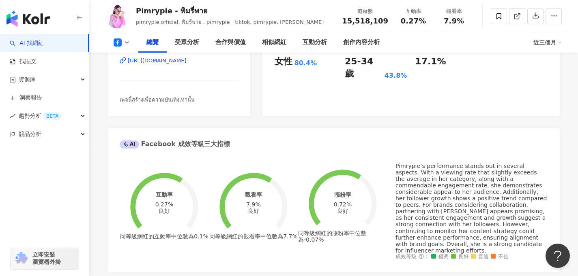
scroll to position [0, 0]
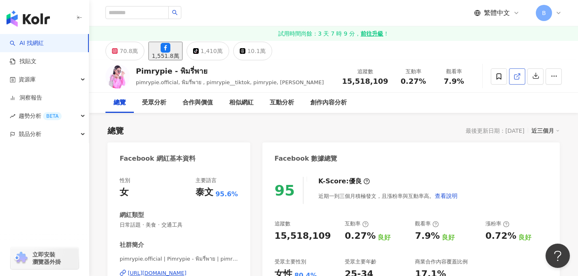
click at [517, 79] on icon at bounding box center [516, 76] width 7 height 7
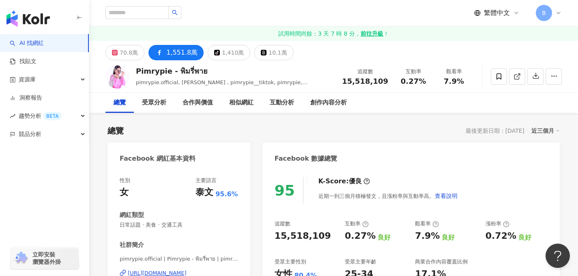
click at [513, 131] on div "最後更新日期：2025/8/12" at bounding box center [494, 131] width 59 height 6
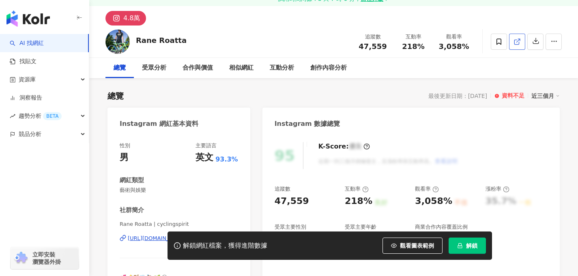
click at [517, 45] on icon at bounding box center [516, 41] width 7 height 7
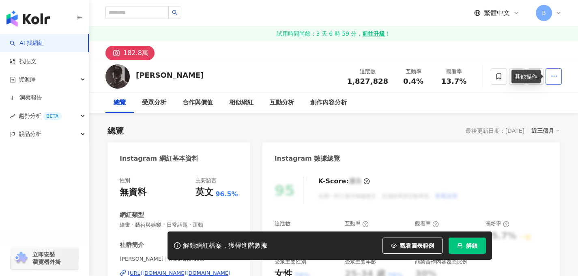
click at [552, 73] on icon "button" at bounding box center [553, 76] width 7 height 7
click at [464, 100] on div "總覽 受眾分析 合作與價值 相似網紅 互動分析 創作內容分析" at bounding box center [333, 103] width 456 height 20
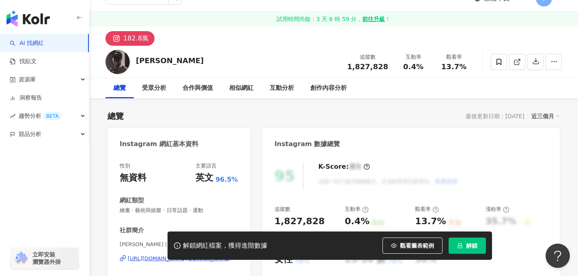
scroll to position [5, 0]
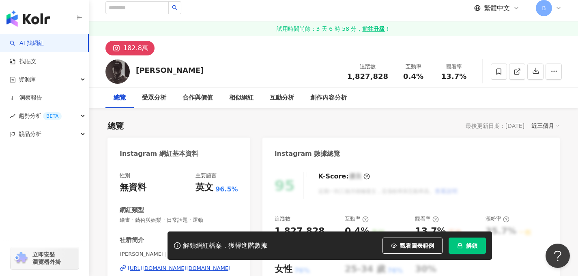
click at [469, 244] on span "解鎖" at bounding box center [471, 246] width 11 height 6
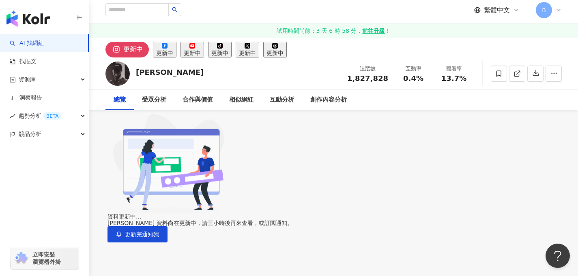
scroll to position [0, 0]
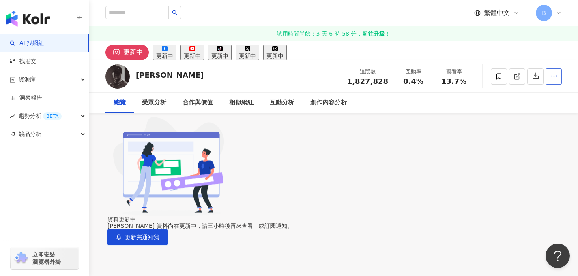
click at [559, 79] on button "button" at bounding box center [553, 77] width 16 height 16
click at [570, 101] on div "總覽 受眾分析 合作與價值 相似網紅 互動分析 創作內容分析" at bounding box center [333, 103] width 488 height 20
click at [41, 79] on div "資源庫" at bounding box center [44, 80] width 89 height 18
click at [44, 45] on link "AI 找網紅" at bounding box center [27, 43] width 34 height 8
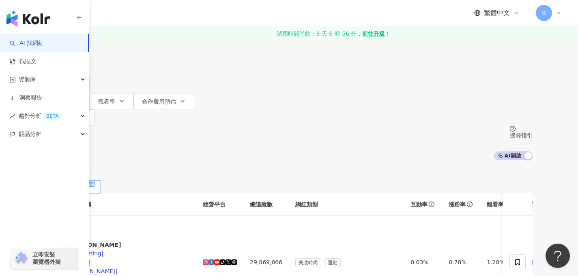
click at [490, 28] on div "新加坡" at bounding box center [289, 21] width 486 height 13
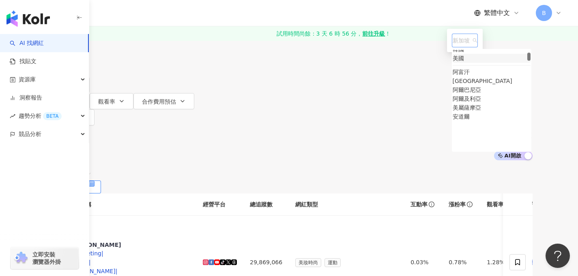
click at [454, 63] on div "美國" at bounding box center [457, 58] width 11 height 9
